Goal: Task Accomplishment & Management: Use online tool/utility

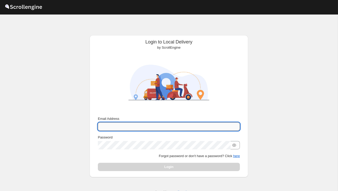
click at [124, 125] on input "Email Address" at bounding box center [169, 126] width 142 height 8
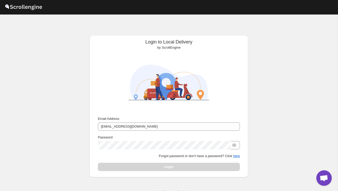
click at [129, 140] on div "Password" at bounding box center [169, 141] width 142 height 14
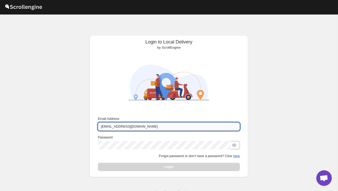
click at [137, 124] on input "sanjay.cherti@home-run.co" at bounding box center [169, 126] width 142 height 8
click at [153, 125] on input "sanjay.cherti@home-run.co" at bounding box center [169, 126] width 142 height 8
type input "s"
click at [168, 126] on input "Email Address" at bounding box center [169, 126] width 142 height 8
type input "sanjay.chetri@home-run.co"
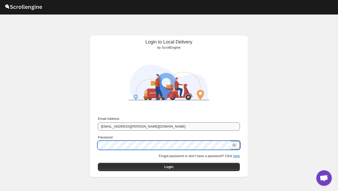
click at [98, 35] on button "Submit" at bounding box center [105, 37] width 15 height 5
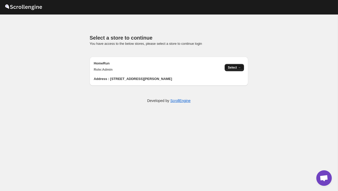
click at [236, 65] on button "Select →" at bounding box center [234, 67] width 19 height 7
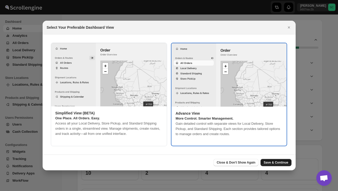
click at [281, 162] on span "Save & Continue" at bounding box center [276, 162] width 25 height 4
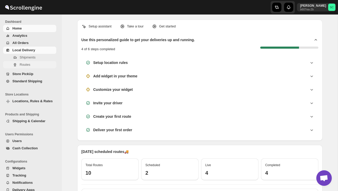
click at [33, 63] on span "Routes" at bounding box center [38, 64] width 36 height 5
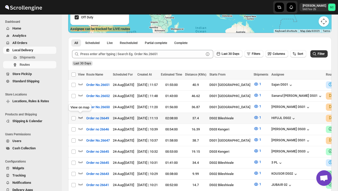
click at [78, 117] on icon "button" at bounding box center [80, 117] width 5 height 5
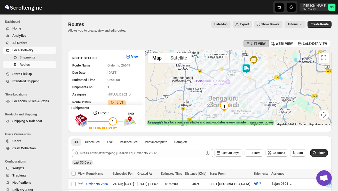
click at [245, 65] on img at bounding box center [246, 69] width 10 height 10
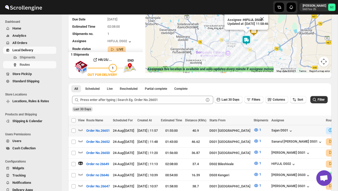
scroll to position [138, 0]
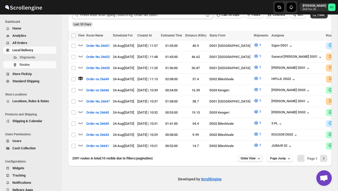
click at [242, 156] on span "Order View" at bounding box center [248, 158] width 15 height 4
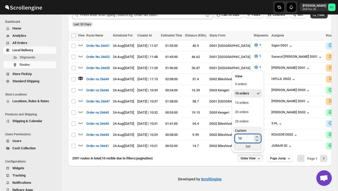
click at [242, 138] on input "10" at bounding box center [244, 138] width 18 height 8
type input "1"
type input "40"
click at [247, 146] on div "Set" at bounding box center [248, 146] width 26 height 6
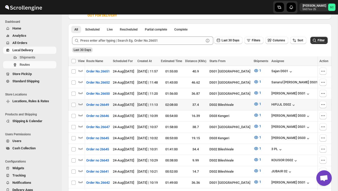
scroll to position [0, 0]
click at [82, 102] on icon "button" at bounding box center [80, 103] width 5 height 5
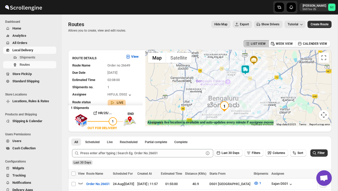
click at [251, 81] on div at bounding box center [238, 88] width 186 height 76
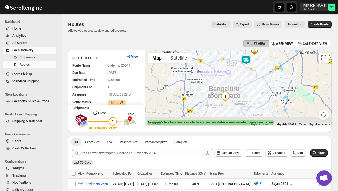
drag, startPoint x: 241, startPoint y: 104, endPoint x: 246, endPoint y: 83, distance: 21.7
click at [246, 83] on div at bounding box center [238, 88] width 186 height 76
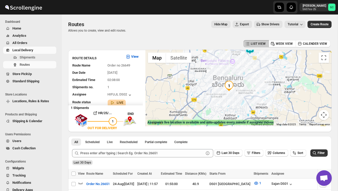
click at [232, 100] on div at bounding box center [238, 88] width 186 height 76
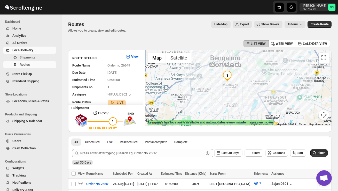
click at [232, 100] on div at bounding box center [238, 88] width 186 height 76
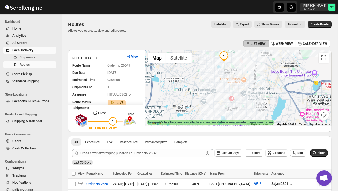
drag, startPoint x: 233, startPoint y: 92, endPoint x: 233, endPoint y: 110, distance: 18.3
click at [233, 109] on div at bounding box center [238, 88] width 186 height 76
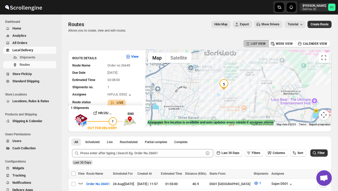
click at [234, 100] on div at bounding box center [238, 88] width 186 height 76
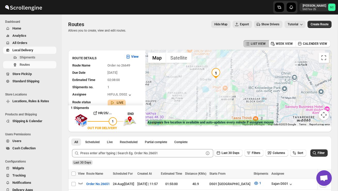
click at [232, 99] on div at bounding box center [238, 88] width 186 height 76
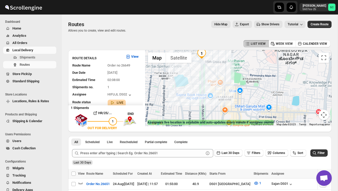
drag, startPoint x: 213, startPoint y: 92, endPoint x: 231, endPoint y: 109, distance: 24.5
click at [228, 109] on div at bounding box center [238, 88] width 186 height 76
